Goal: Transaction & Acquisition: Purchase product/service

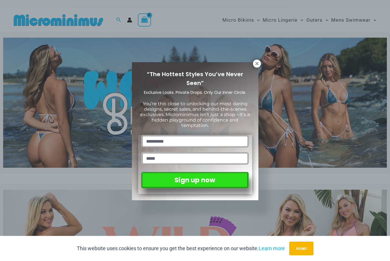
click at [256, 63] on icon at bounding box center [256, 63] width 3 height 3
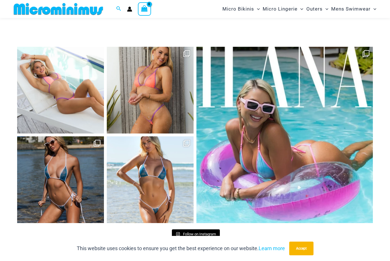
scroll to position [2360, 0]
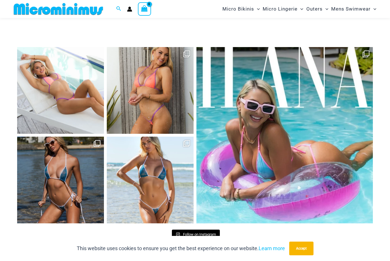
click at [297, 246] on button "Accept" at bounding box center [301, 249] width 24 height 14
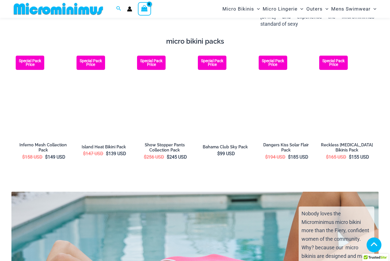
scroll to position [904, 0]
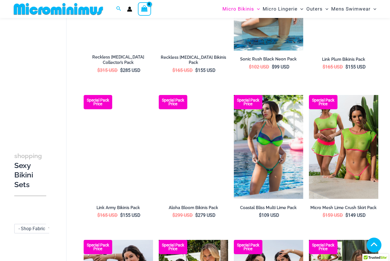
scroll to position [859, 0]
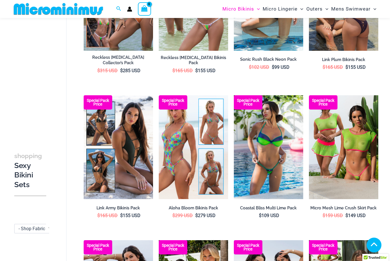
click at [309, 95] on img at bounding box center [309, 95] width 0 height 0
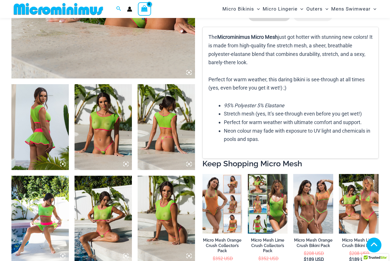
scroll to position [249, 0]
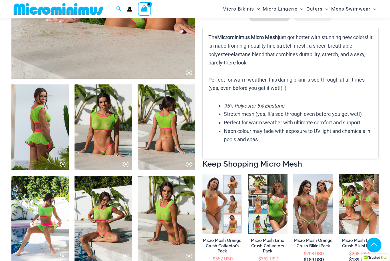
click at [111, 130] on img at bounding box center [102, 127] width 57 height 86
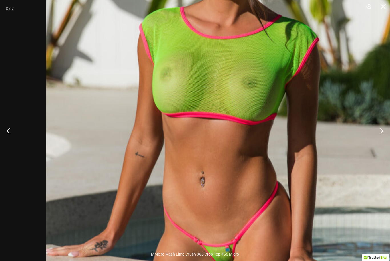
click at [180, 156] on img at bounding box center [220, 101] width 349 height 523
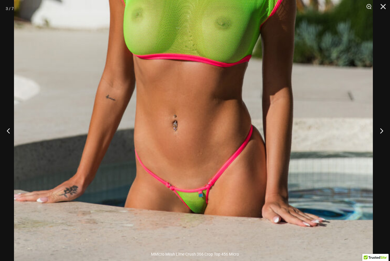
click at [383, 6] on button "Close" at bounding box center [381, 8] width 14 height 17
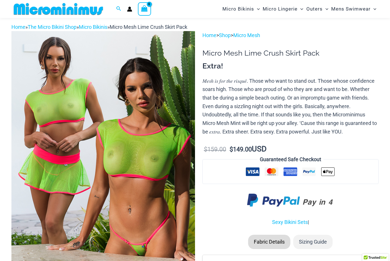
scroll to position [0, 0]
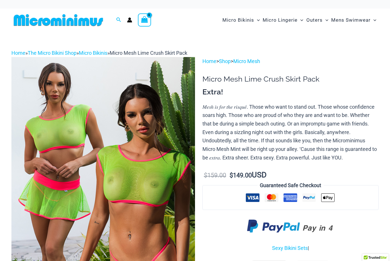
click at [255, 63] on link "Micro Mesh" at bounding box center [246, 61] width 27 height 6
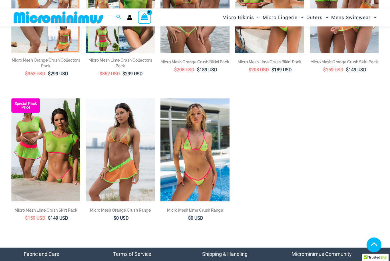
scroll to position [146, 0]
click at [160, 98] on img at bounding box center [160, 98] width 0 height 0
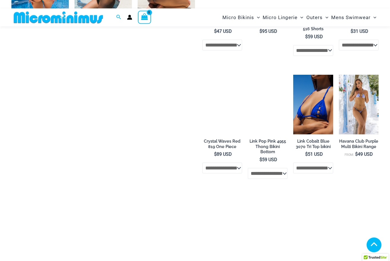
scroll to position [489, 0]
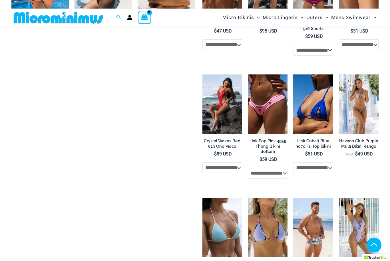
click at [293, 74] on img at bounding box center [293, 74] width 0 height 0
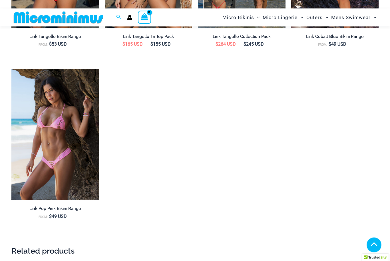
scroll to position [811, 0]
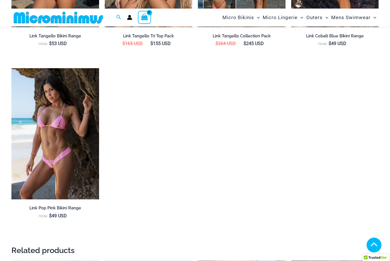
click at [11, 68] on img at bounding box center [11, 68] width 0 height 0
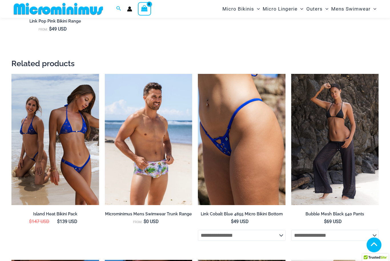
scroll to position [998, 0]
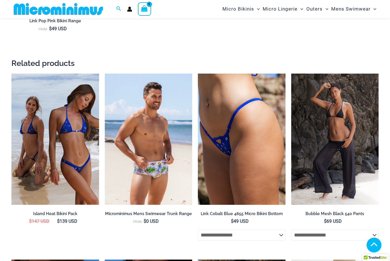
click at [291, 74] on img at bounding box center [291, 74] width 0 height 0
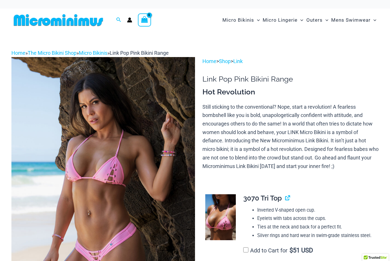
click at [140, 176] on img at bounding box center [103, 194] width 184 height 275
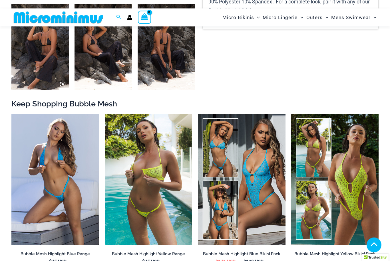
scroll to position [421, 0]
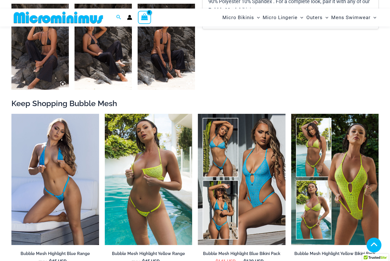
click at [291, 114] on img at bounding box center [291, 114] width 0 height 0
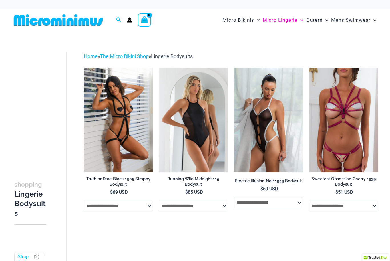
click at [159, 68] on img at bounding box center [159, 68] width 0 height 0
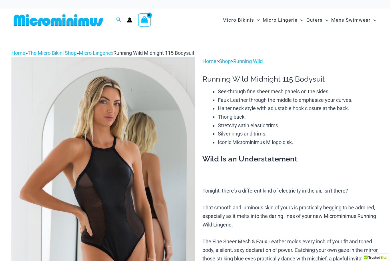
click at [102, 52] on link "Micro Lingerie" at bounding box center [95, 53] width 32 height 6
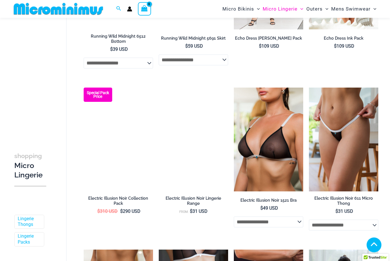
scroll to position [505, 0]
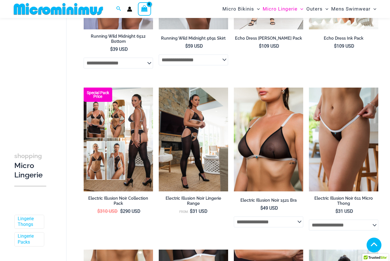
click at [234, 88] on img at bounding box center [234, 88] width 0 height 0
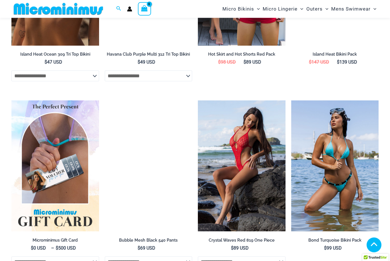
scroll to position [1811, 0]
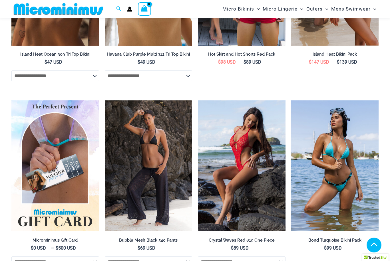
click at [291, 100] on img at bounding box center [291, 100] width 0 height 0
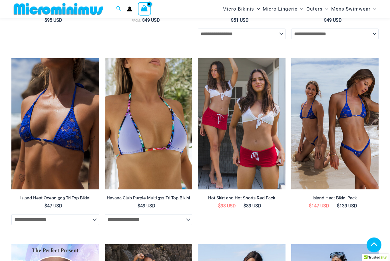
scroll to position [1667, 0]
click at [105, 58] on img at bounding box center [105, 58] width 0 height 0
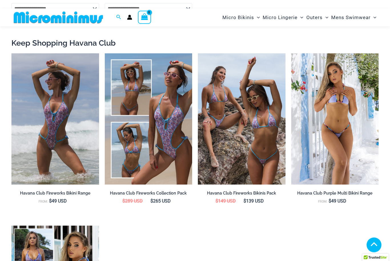
scroll to position [688, 0]
click at [105, 53] on img at bounding box center [105, 53] width 0 height 0
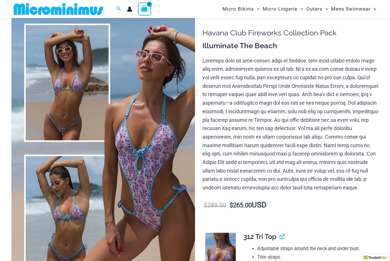
scroll to position [40, 0]
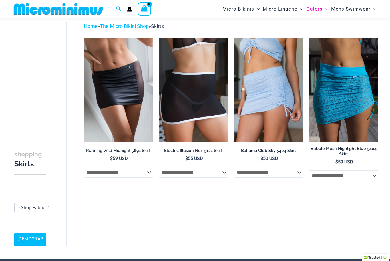
scroll to position [1, 0]
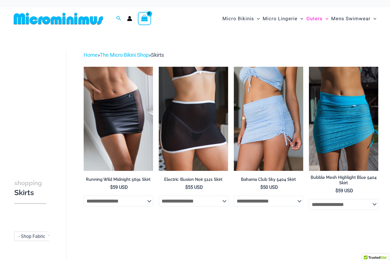
click at [84, 67] on img at bounding box center [84, 67] width 0 height 0
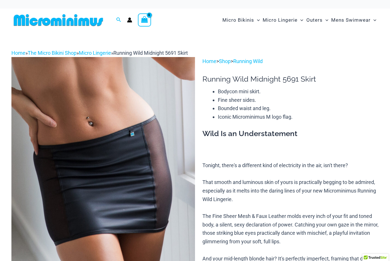
click at [44, 26] on img at bounding box center [58, 20] width 94 height 13
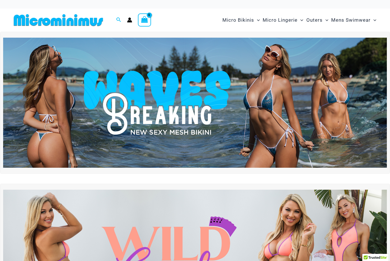
click at [214, 126] on img at bounding box center [195, 103] width 384 height 130
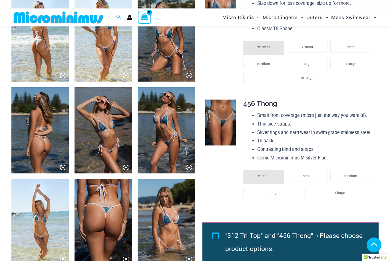
scroll to position [337, 0]
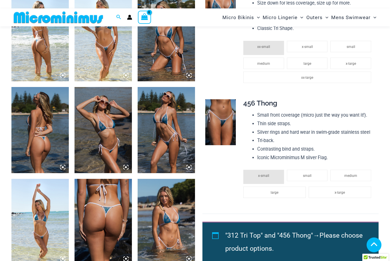
click at [109, 144] on img at bounding box center [102, 130] width 57 height 86
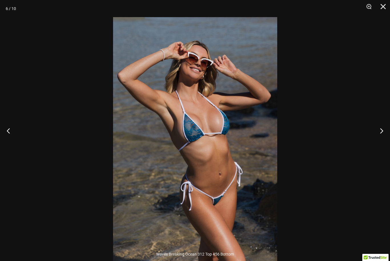
click at [6, 136] on button "Previous" at bounding box center [10, 130] width 21 height 29
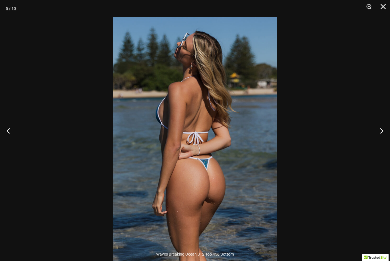
click at [387, 8] on button "Close" at bounding box center [381, 8] width 14 height 17
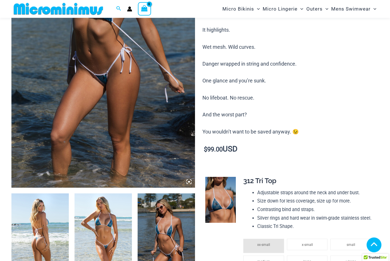
scroll to position [0, 0]
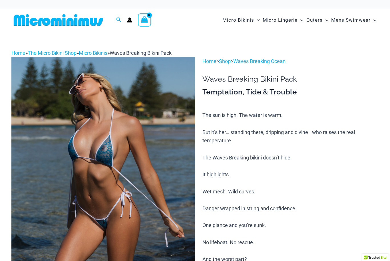
click at [54, 23] on img at bounding box center [58, 20] width 94 height 13
